Goal: Check status: Check status

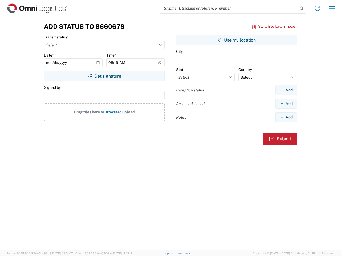
click at [229, 8] on input "search" at bounding box center [229, 8] width 138 height 10
click at [301, 9] on icon at bounding box center [301, 8] width 7 height 7
click at [317, 8] on icon at bounding box center [317, 8] width 9 height 9
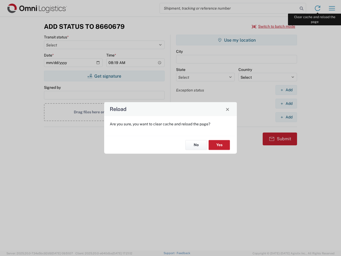
click at [332, 8] on div "Reload Are you sure, you want to clear cache and reload the page? No Yes" at bounding box center [170, 128] width 341 height 256
click at [273, 26] on div "Reload Are you sure, you want to clear cache and reload the page? No Yes" at bounding box center [170, 128] width 341 height 256
click at [104, 76] on div "Reload Are you sure, you want to clear cache and reload the page? No Yes" at bounding box center [170, 128] width 341 height 256
click at [236, 40] on div "Reload Are you sure, you want to clear cache and reload the page? No Yes" at bounding box center [170, 128] width 341 height 256
click at [286, 90] on div "Reload Are you sure, you want to clear cache and reload the page? No Yes" at bounding box center [170, 128] width 341 height 256
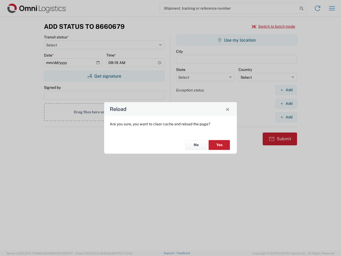
click at [286, 103] on div "Reload Are you sure, you want to clear cache and reload the page? No Yes" at bounding box center [170, 128] width 341 height 256
click at [286, 117] on div "Reload Are you sure, you want to clear cache and reload the page? No Yes" at bounding box center [170, 128] width 341 height 256
